Goal: Task Accomplishment & Management: Use online tool/utility

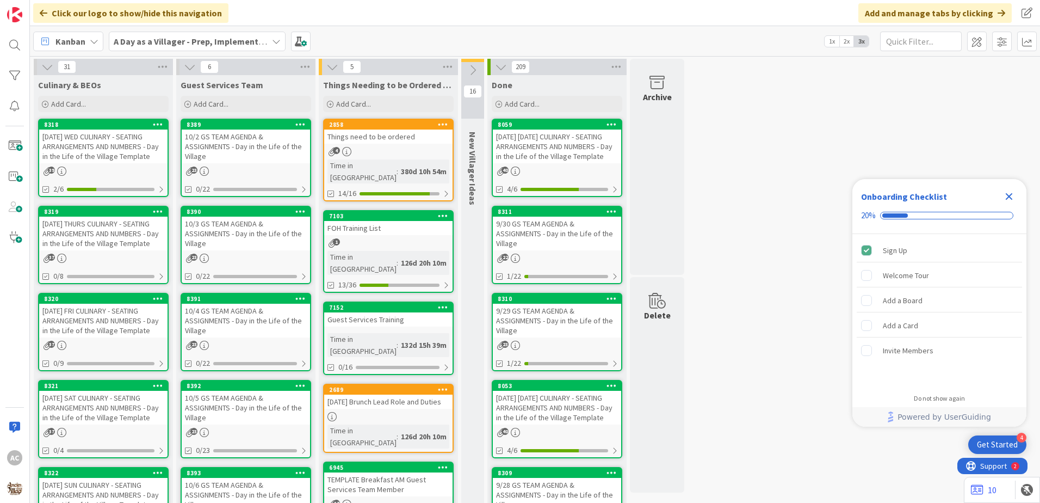
click at [120, 155] on div "10.1.25 WED CULINARY - SEATING ARRANGEMENTS AND NUMBERS - Day in the Life of th…" at bounding box center [103, 147] width 128 height 34
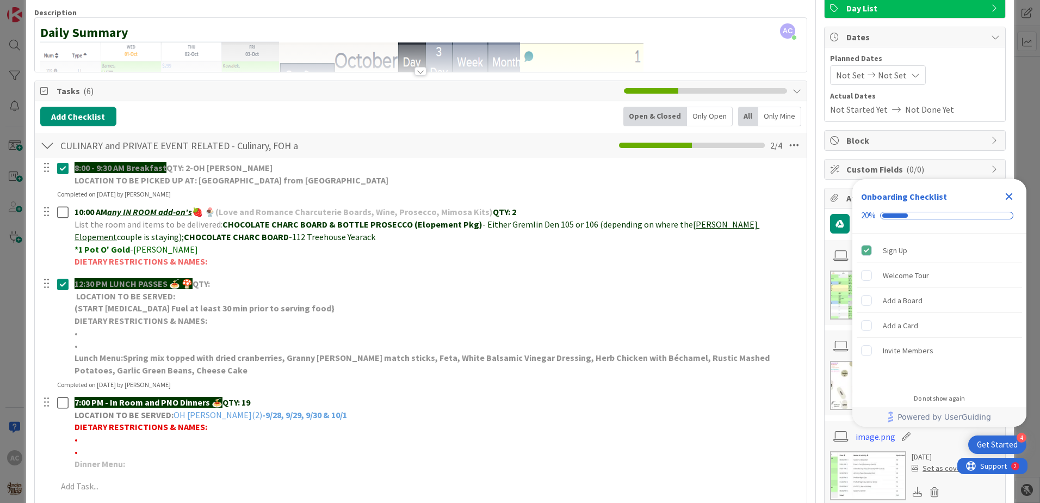
scroll to position [163, 0]
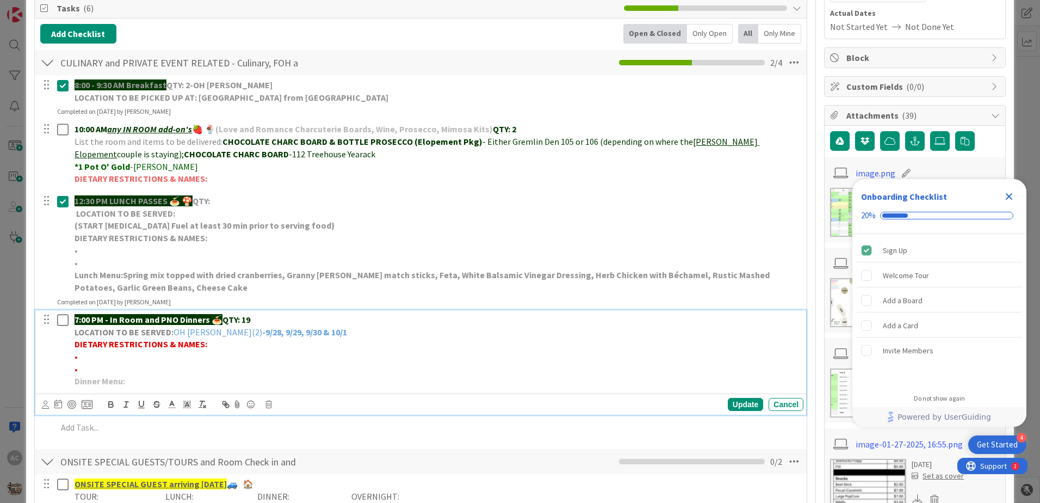
click at [138, 377] on p "Dinner Menu:" at bounding box center [437, 381] width 725 height 13
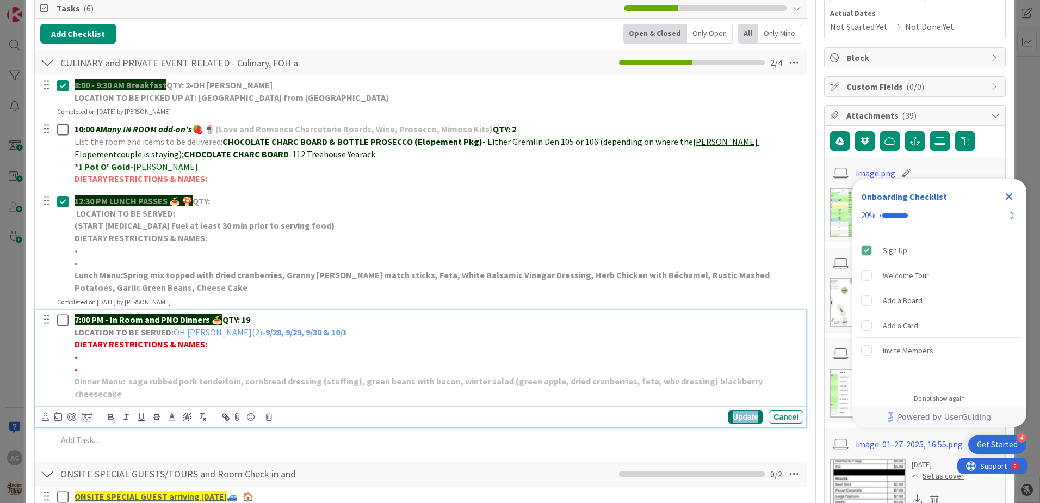
click at [743, 410] on div "Update" at bounding box center [745, 416] width 35 height 13
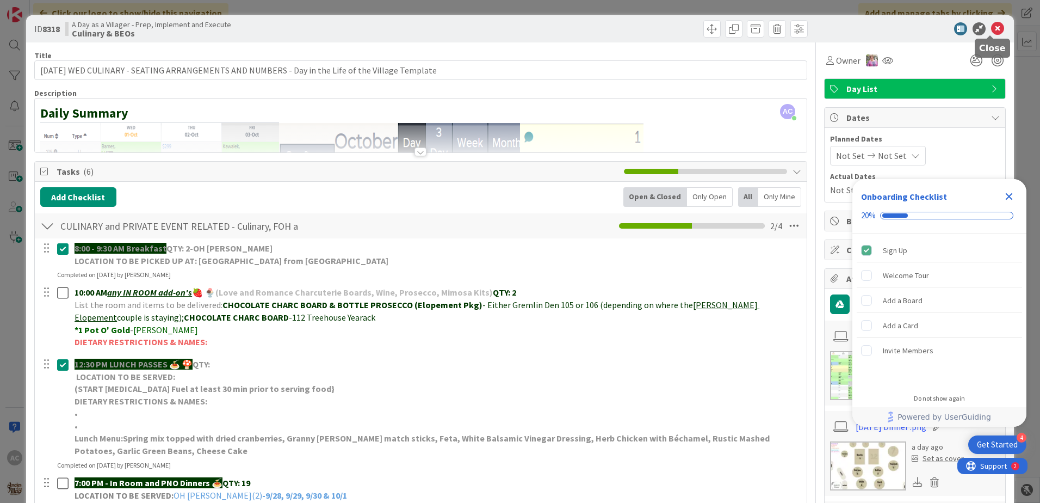
click at [991, 24] on icon at bounding box center [997, 28] width 13 height 13
